Goal: Navigation & Orientation: Find specific page/section

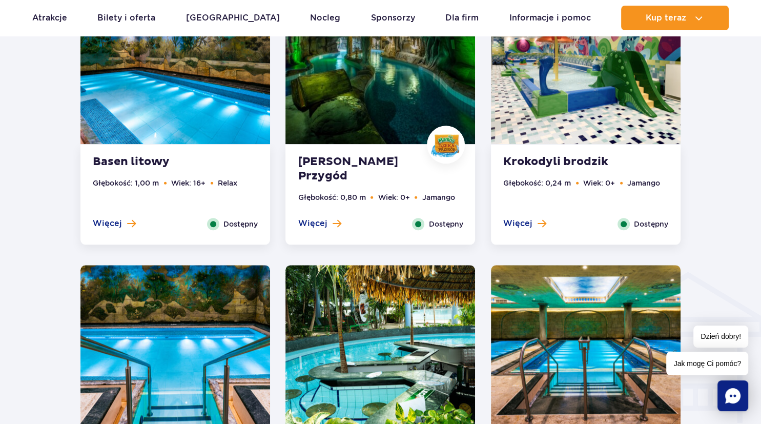
scroll to position [649, 0]
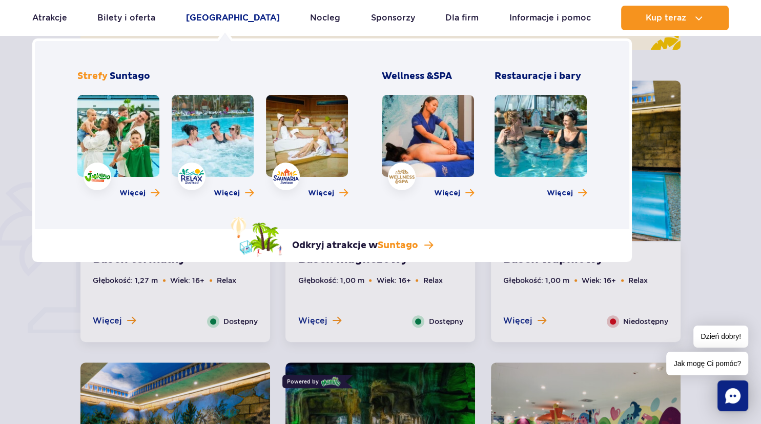
click at [207, 14] on link "[GEOGRAPHIC_DATA]" at bounding box center [233, 18] width 94 height 25
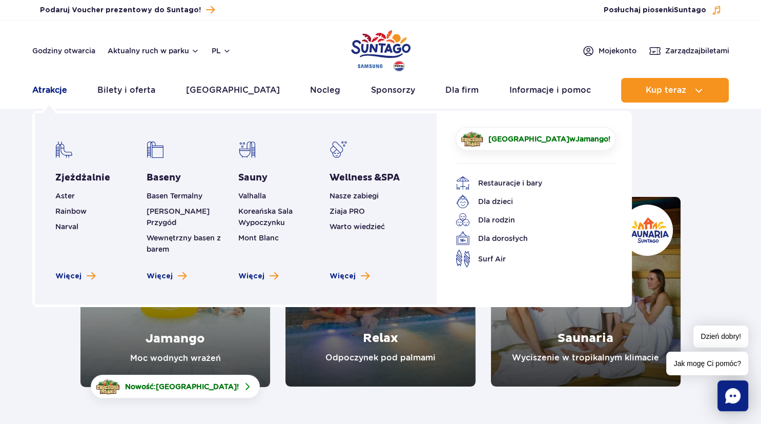
click at [40, 93] on link "Atrakcje" at bounding box center [49, 90] width 35 height 25
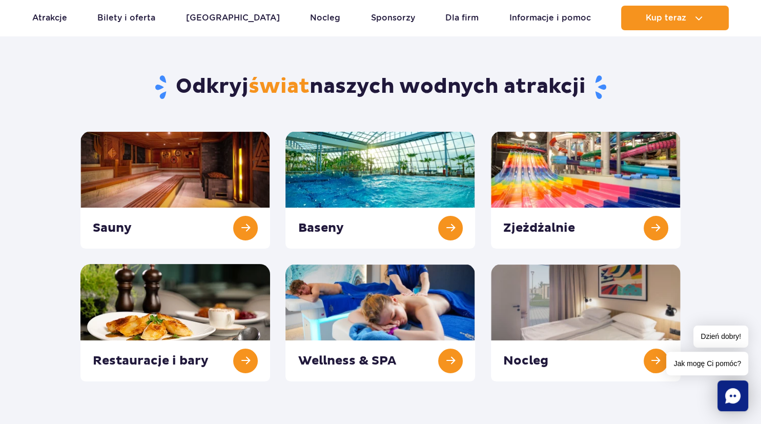
scroll to position [108, 0]
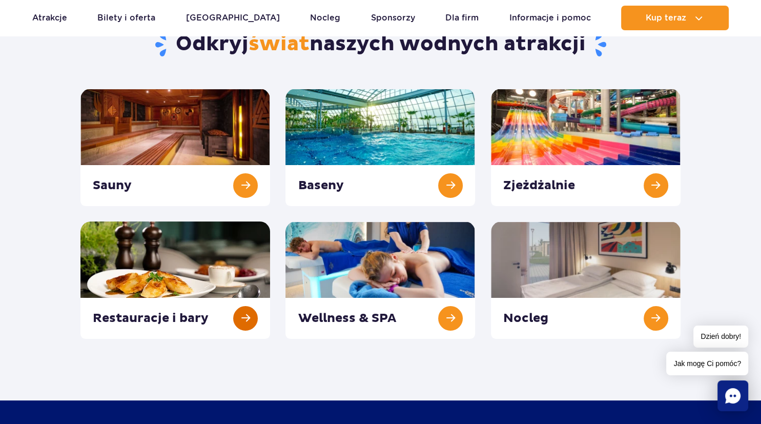
click at [174, 319] on link at bounding box center [175, 279] width 190 height 117
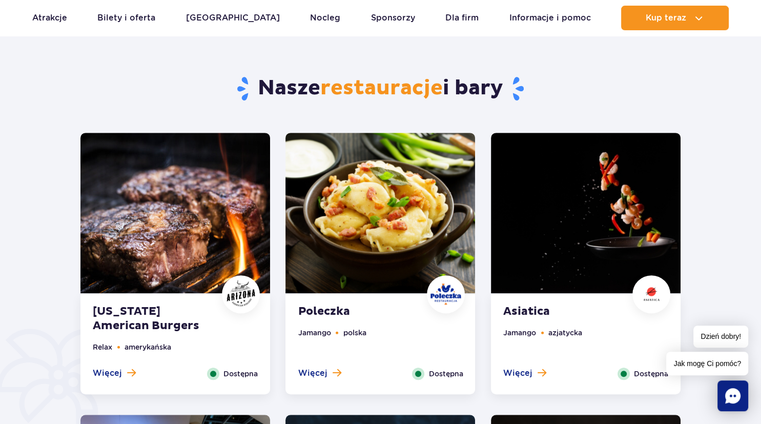
scroll to position [487, 0]
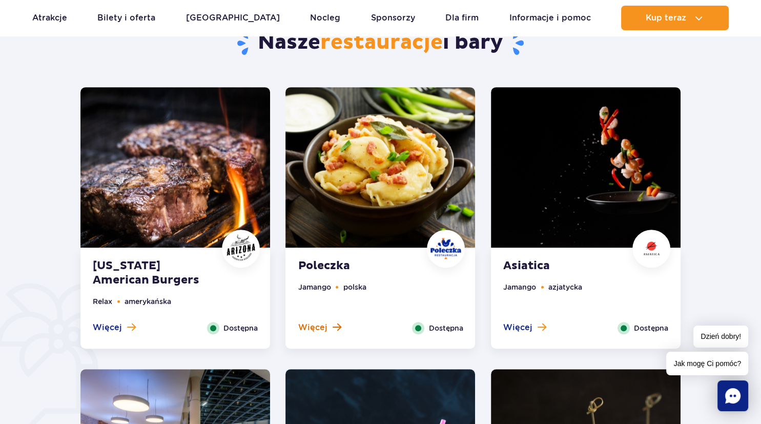
click at [318, 327] on span "Więcej" at bounding box center [312, 327] width 29 height 11
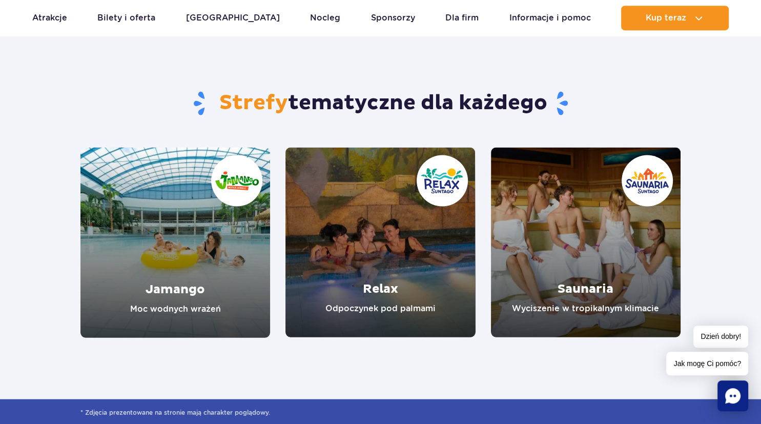
scroll to position [1772, 0]
